Goal: Find specific page/section: Find specific page/section

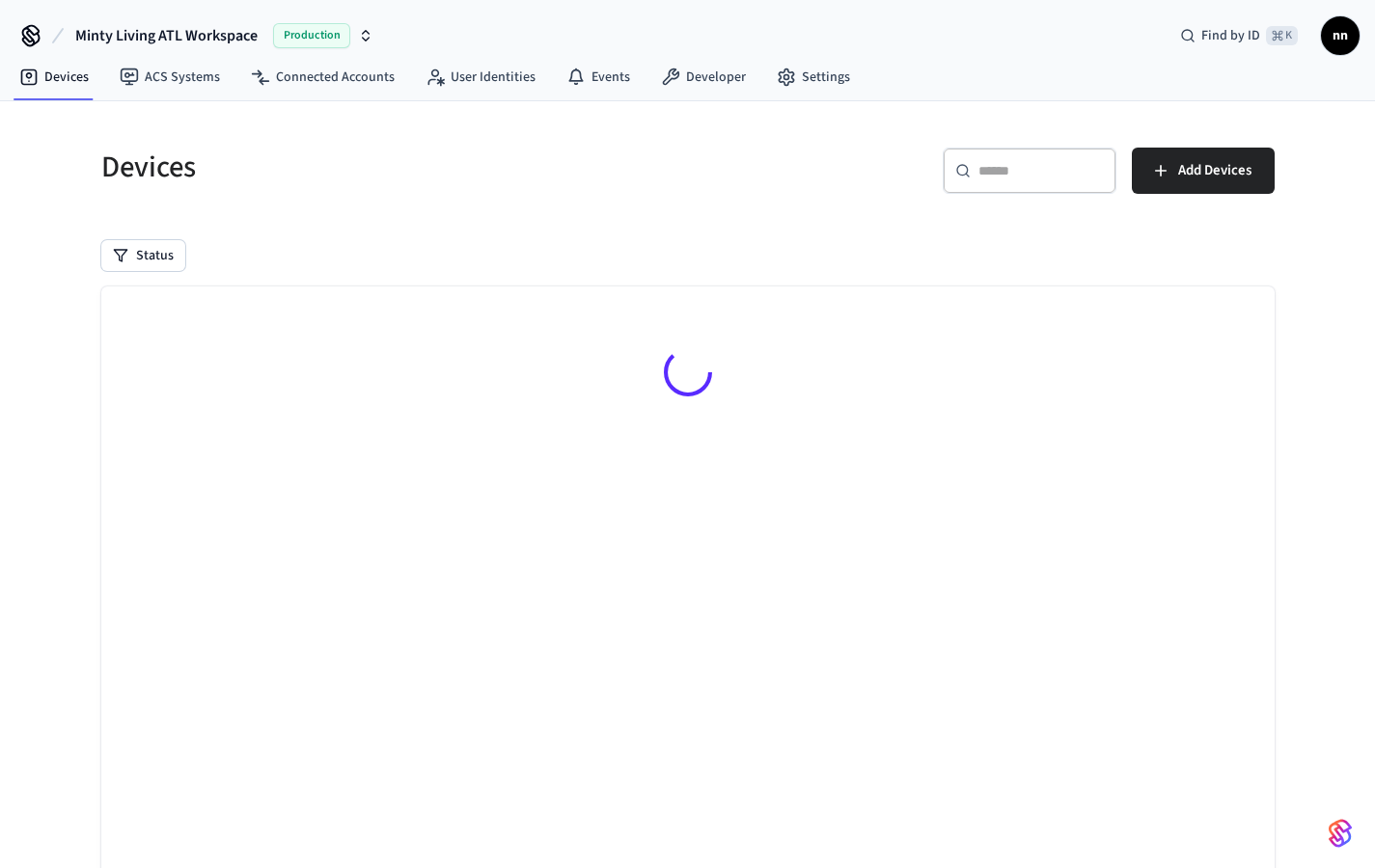
click at [988, 158] on div "​ ​" at bounding box center [1030, 171] width 174 height 46
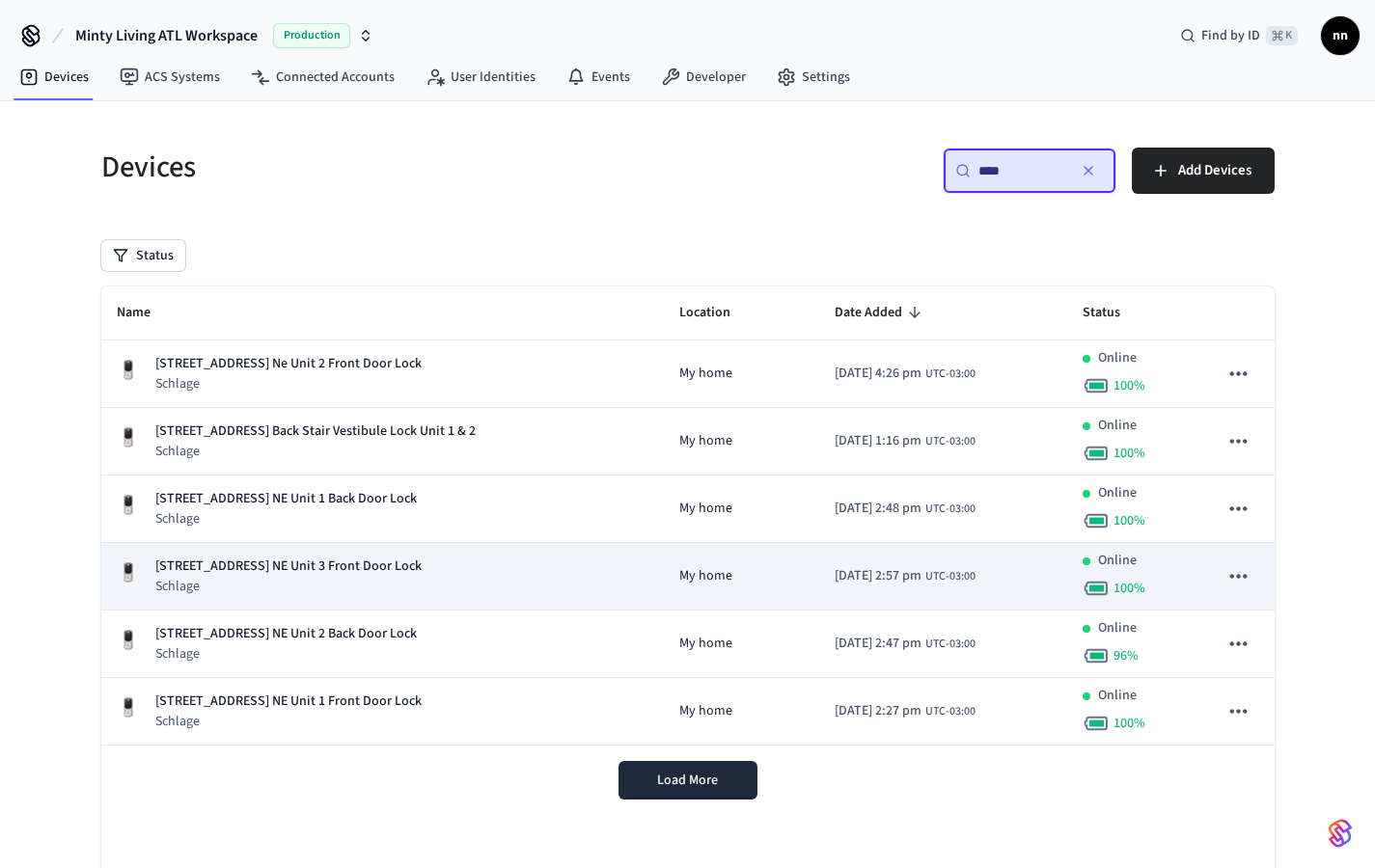
type input "****"
click at [404, 581] on div "[STREET_ADDRESS] NE Unit 3 Front Door Lock Schlage" at bounding box center [383, 576] width 533 height 39
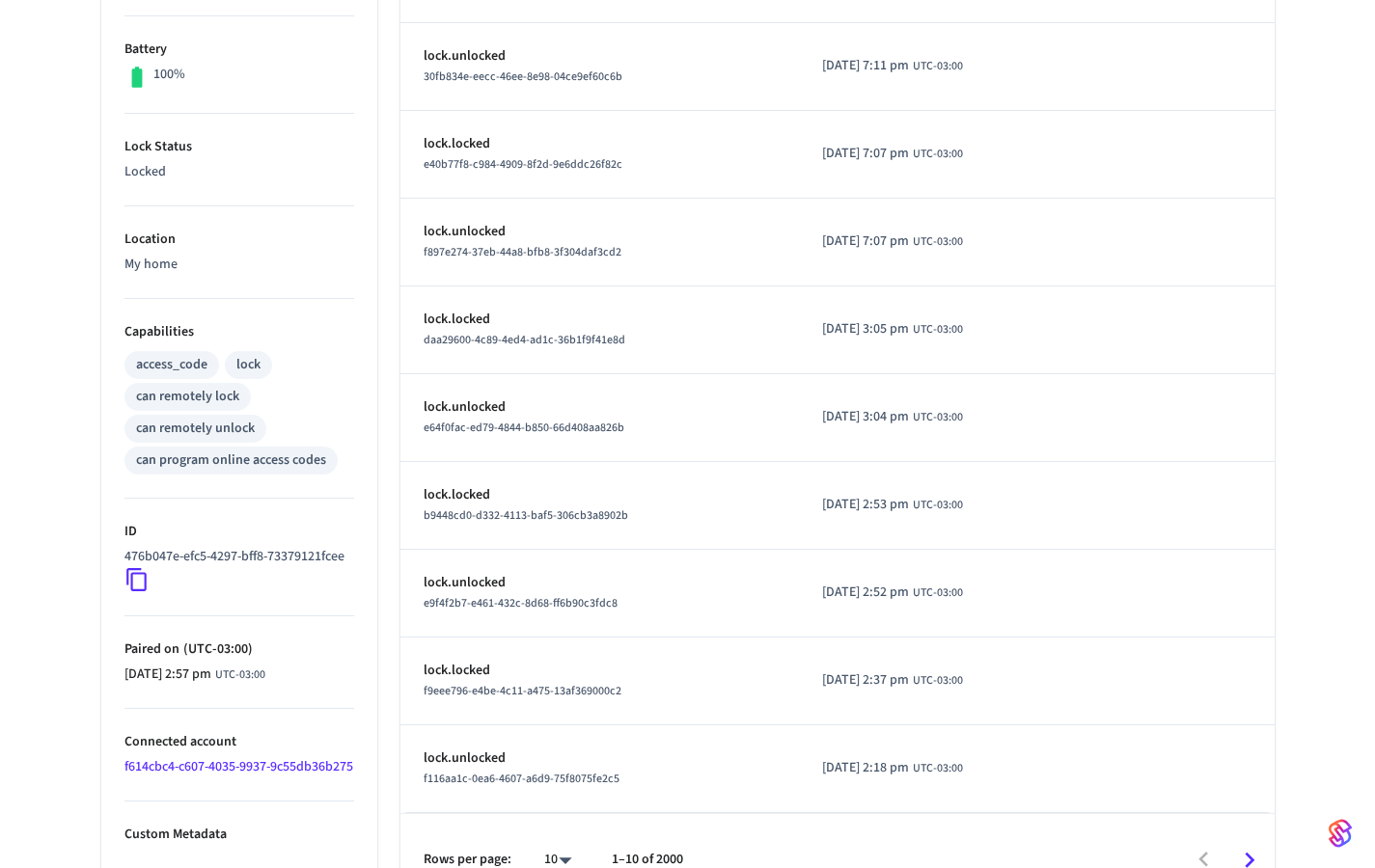
scroll to position [531, 0]
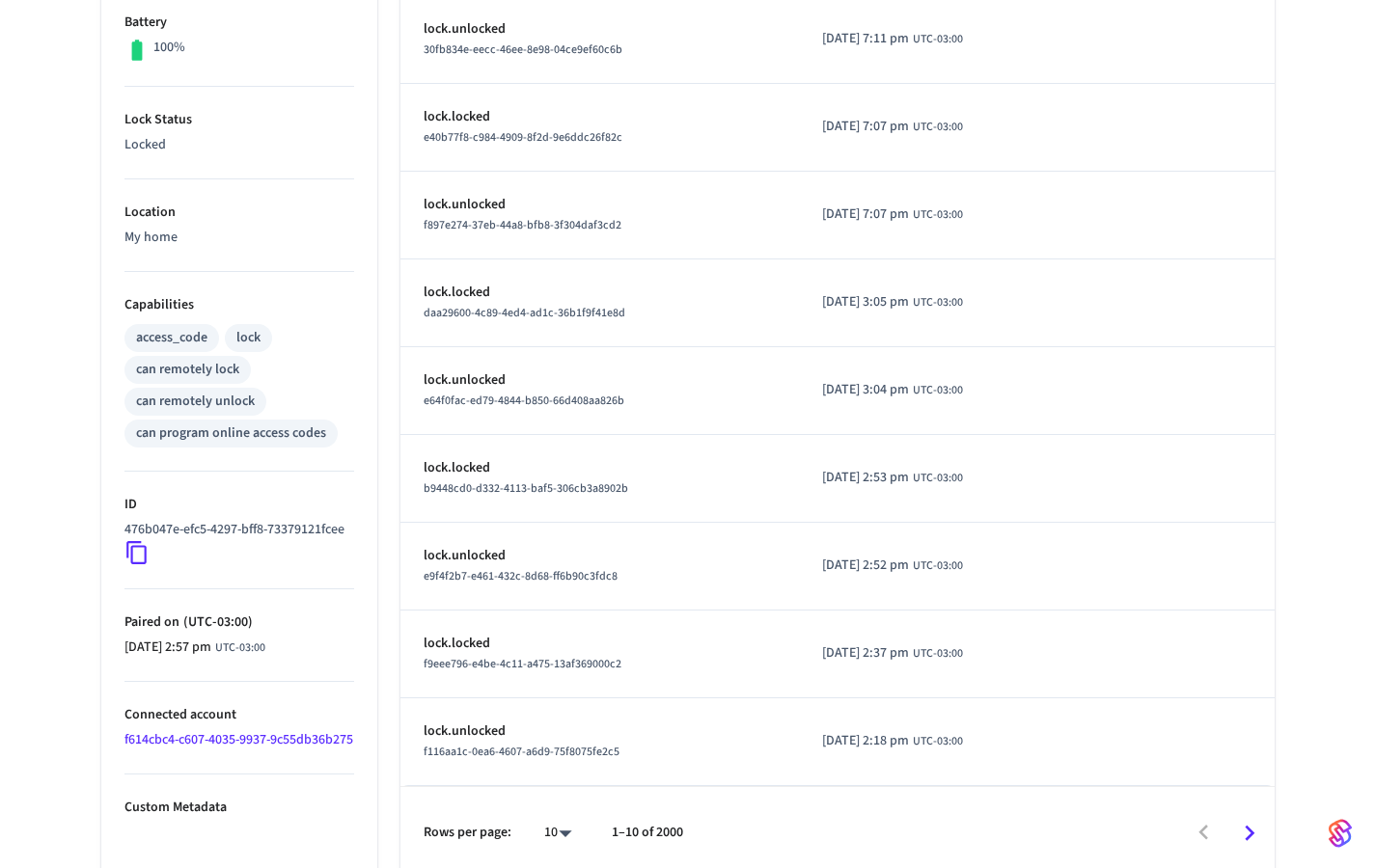
click at [1253, 823] on icon "Go to next page" at bounding box center [1249, 833] width 30 height 30
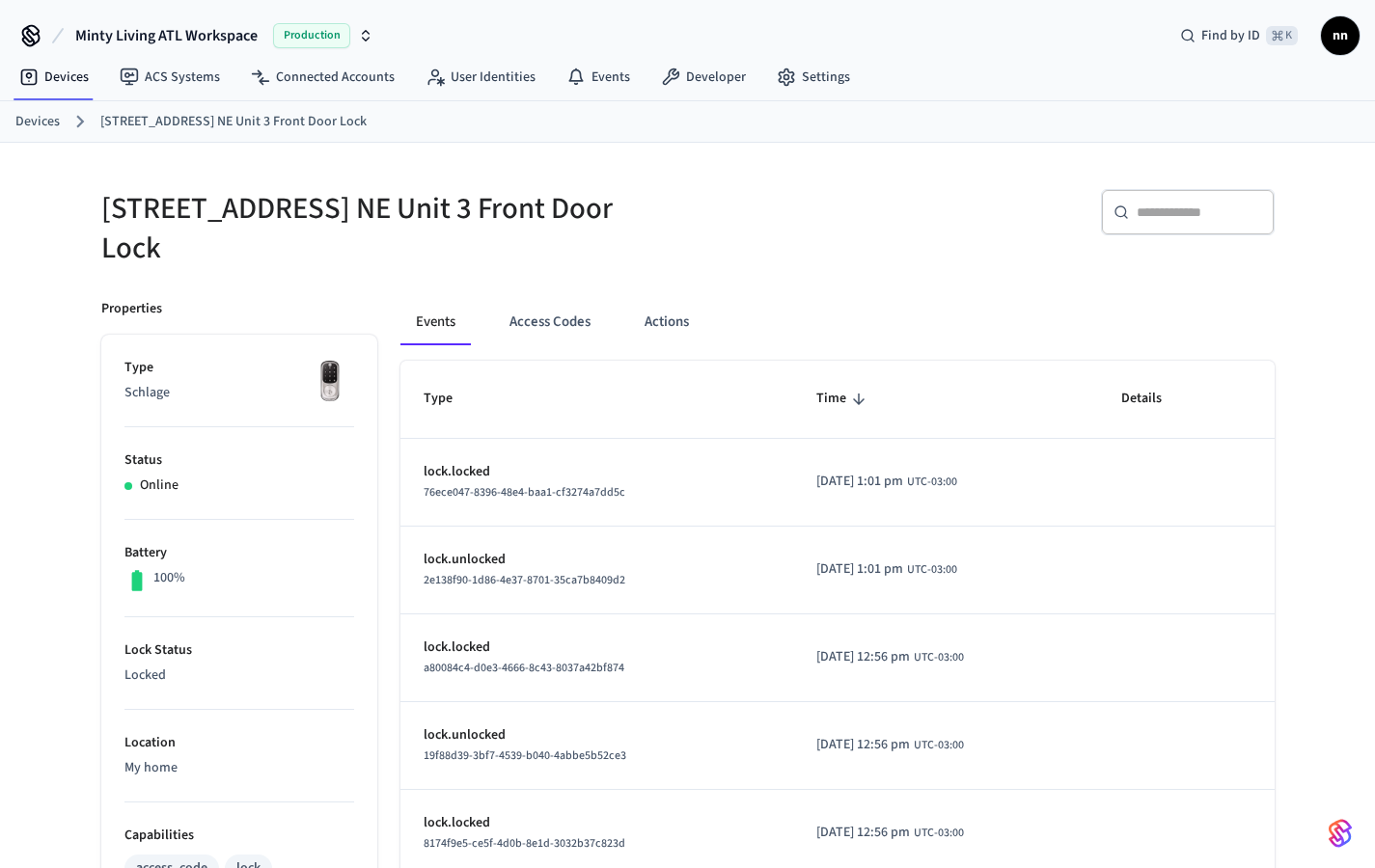
click at [32, 127] on link "Devices" at bounding box center [37, 121] width 44 height 21
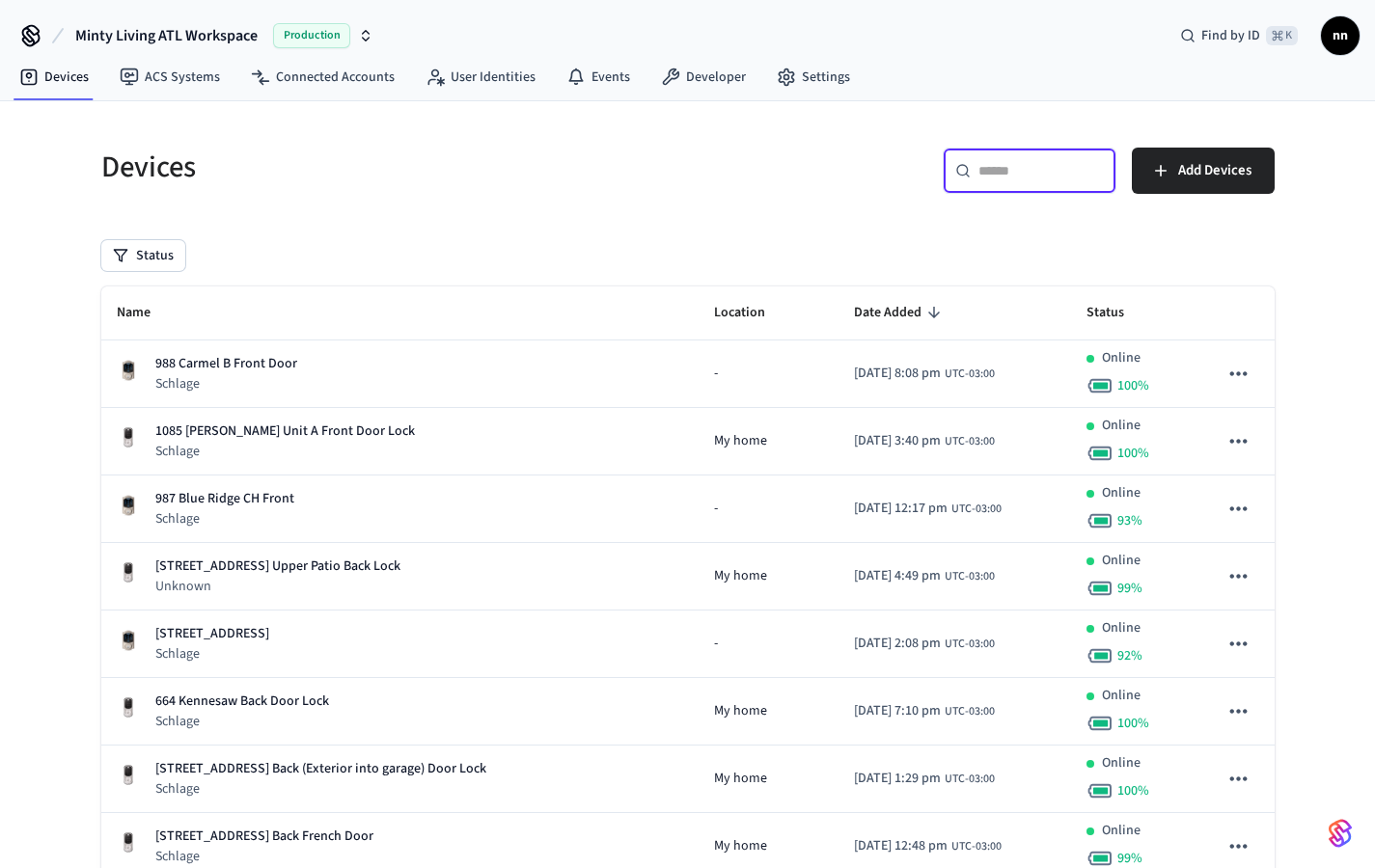
click at [1042, 165] on input "text" at bounding box center [1041, 171] width 125 height 20
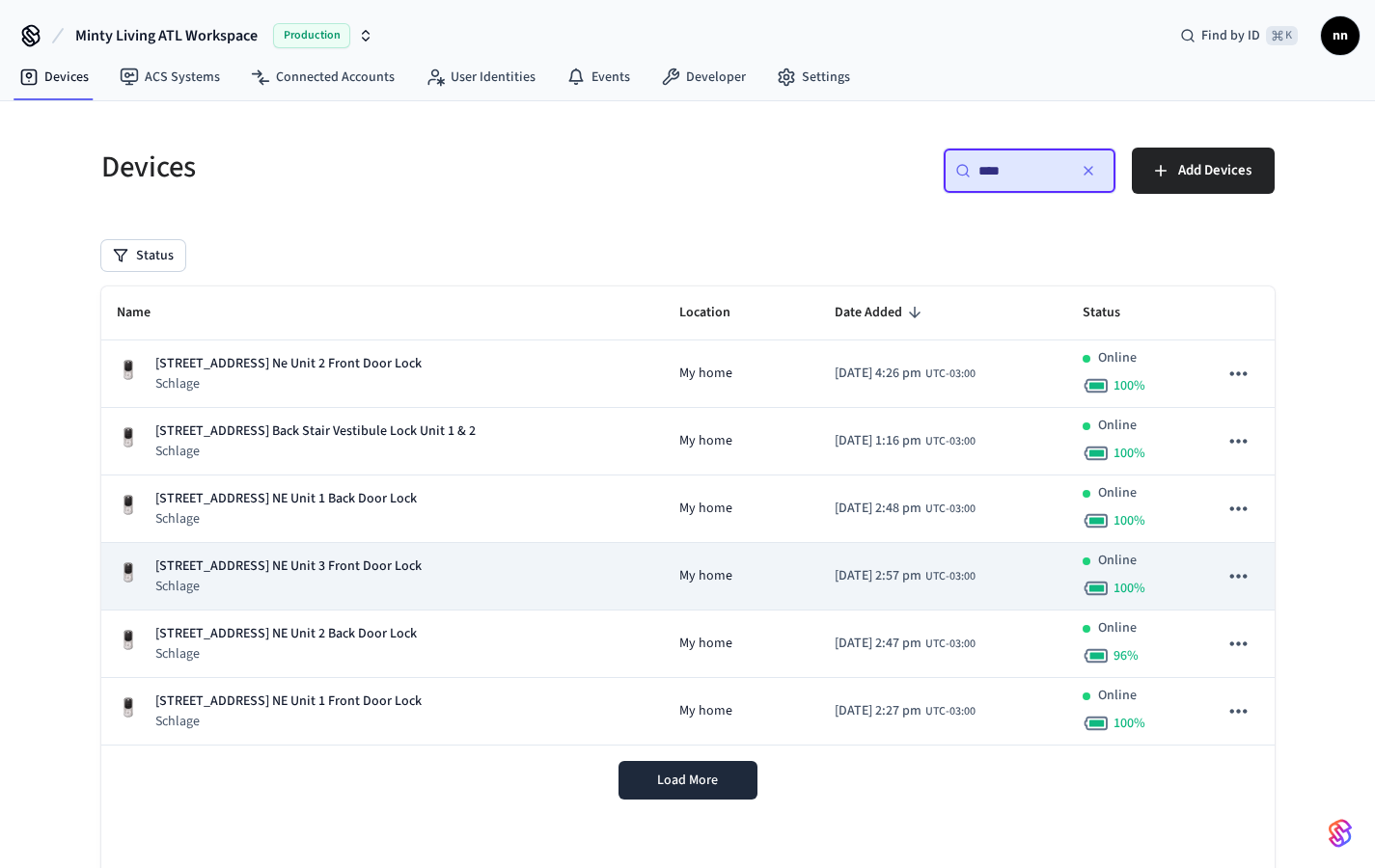
type input "****"
click at [367, 583] on p "Schlage" at bounding box center [288, 587] width 266 height 20
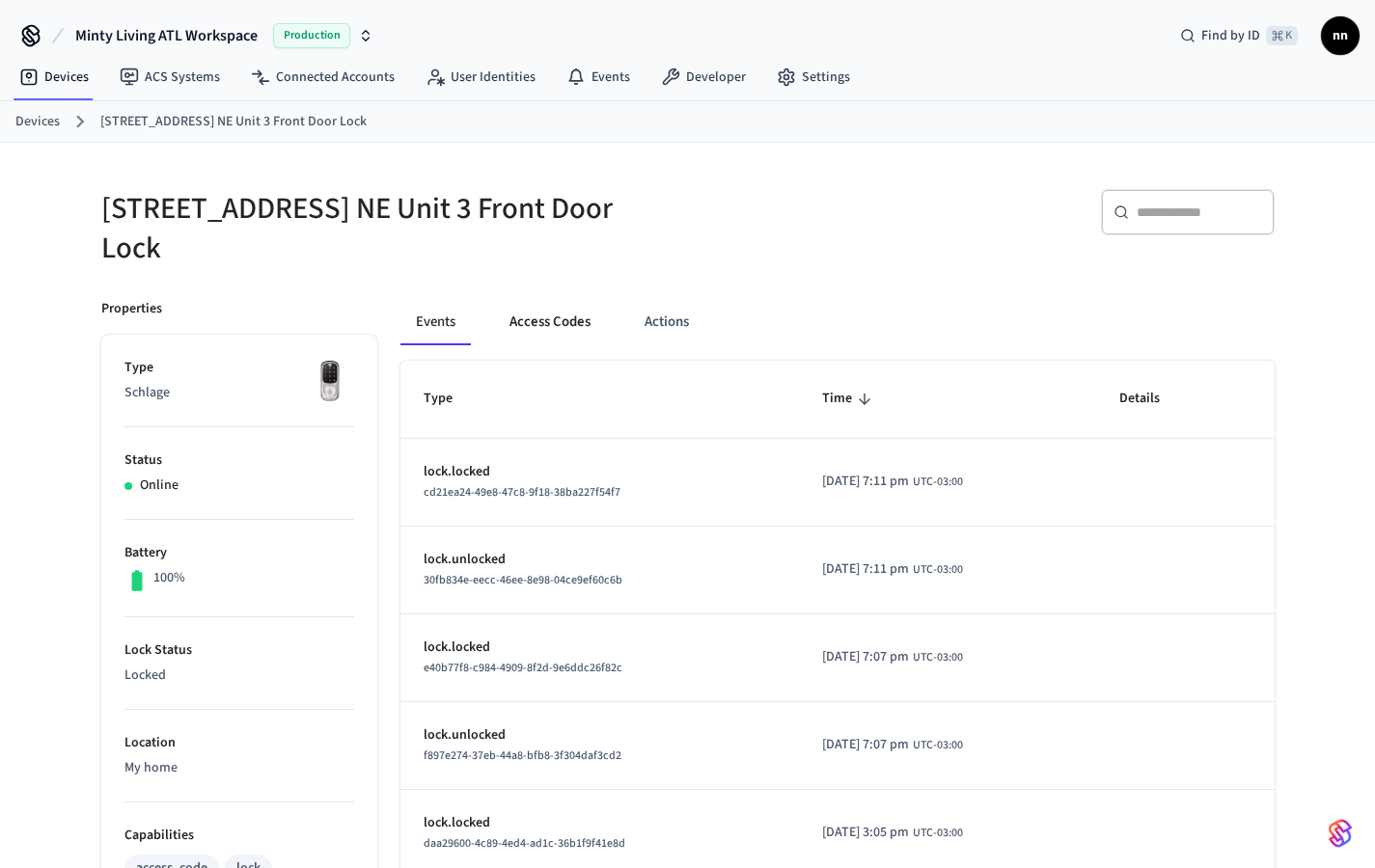
click at [559, 299] on button "Access Codes" at bounding box center [549, 322] width 111 height 46
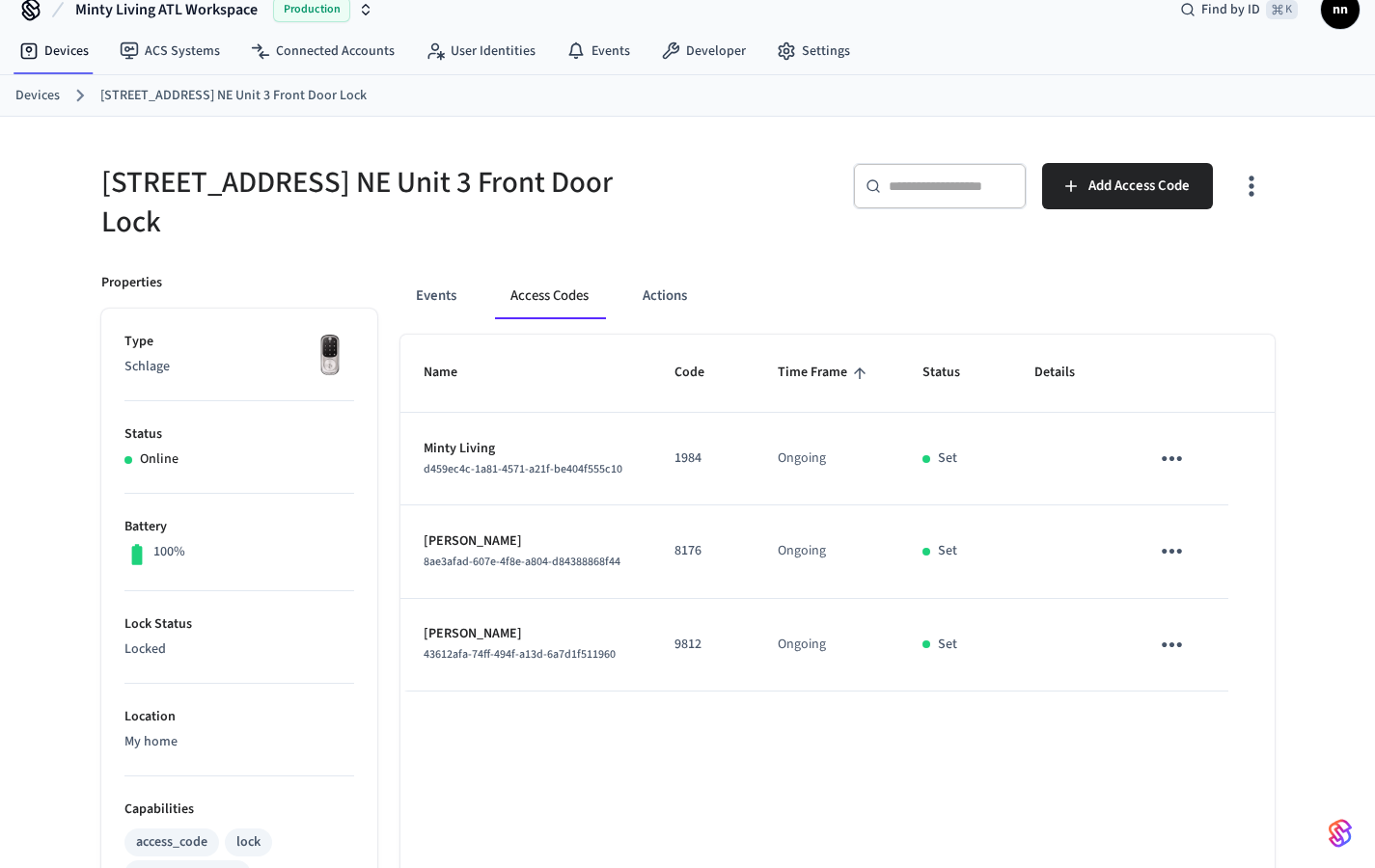
scroll to position [37, 0]
